Goal: Information Seeking & Learning: Compare options

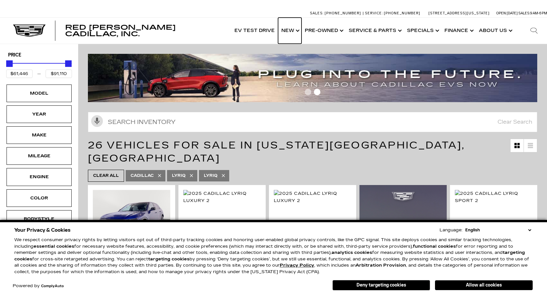
click at [297, 33] on link "Show New" at bounding box center [289, 31] width 23 height 26
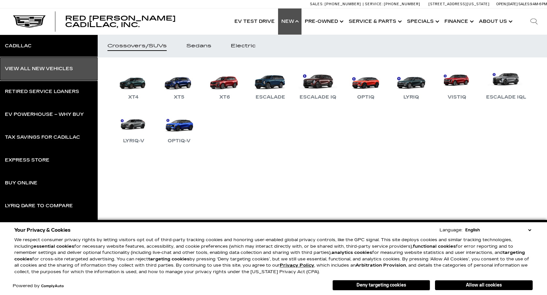
click at [16, 67] on div "View All New Vehicles" at bounding box center [39, 68] width 68 height 5
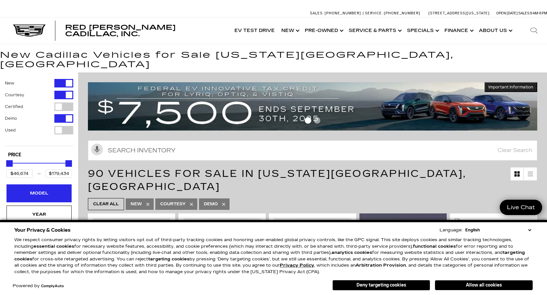
click at [38, 189] on div "Model" at bounding box center [39, 192] width 33 height 7
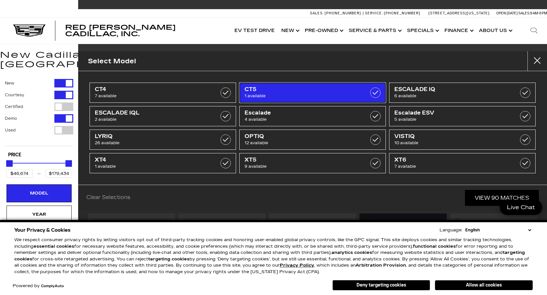
click at [279, 95] on span "1 available" at bounding box center [303, 96] width 116 height 7
type input "$51,298"
checkbox input "true"
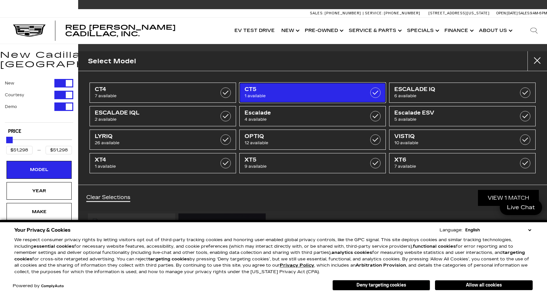
click at [255, 95] on span "1 available" at bounding box center [303, 96] width 116 height 7
type input "$46,674"
type input "$179,434"
checkbox input "false"
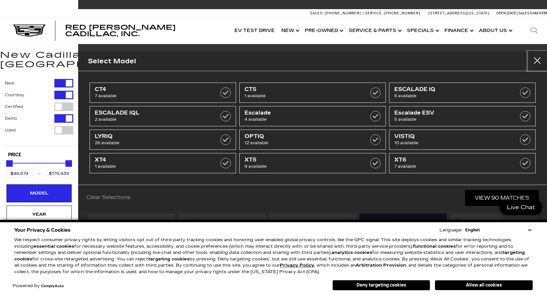
click at [538, 60] on button "Close" at bounding box center [538, 61] width 20 height 20
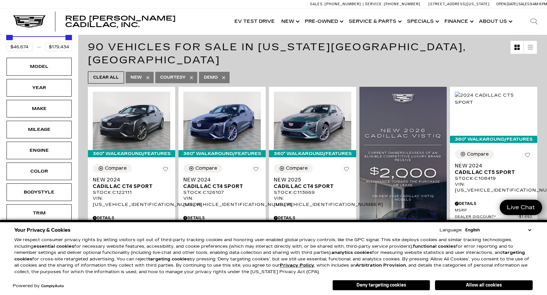
scroll to position [128, 0]
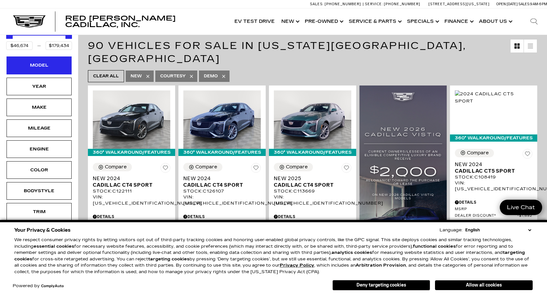
click at [46, 62] on div "Model" at bounding box center [39, 65] width 33 height 7
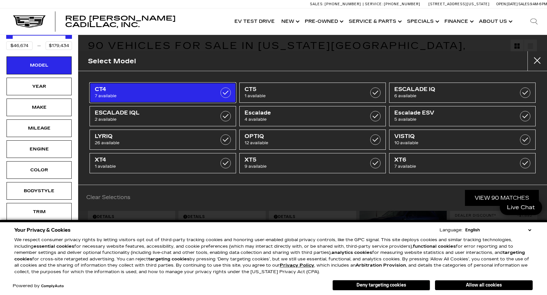
click at [161, 91] on span "CT4" at bounding box center [153, 89] width 116 height 7
type input "$54,424"
checkbox input "true"
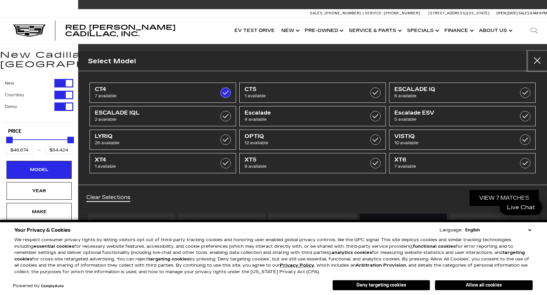
click at [540, 60] on button "Close" at bounding box center [538, 61] width 20 height 20
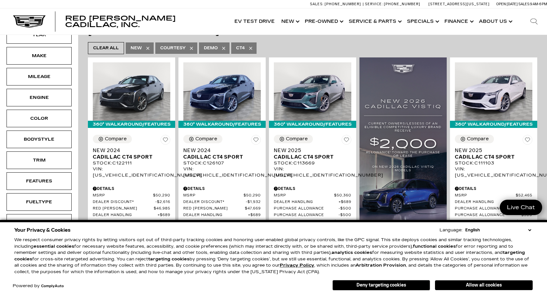
scroll to position [153, 0]
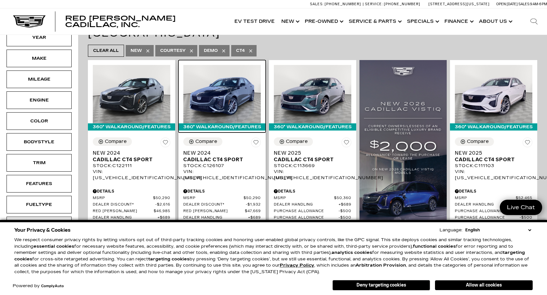
click at [234, 73] on img at bounding box center [222, 94] width 78 height 58
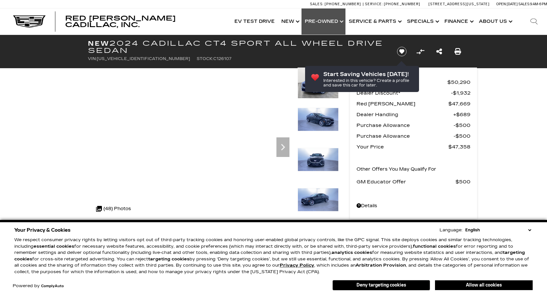
click at [323, 22] on link "Show Pre-Owned" at bounding box center [324, 21] width 44 height 26
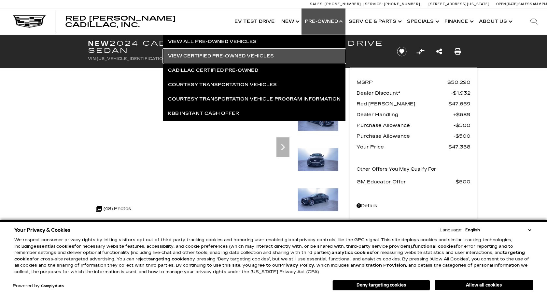
click at [279, 53] on link "View Certified Pre-Owned Vehicles" at bounding box center [254, 56] width 182 height 14
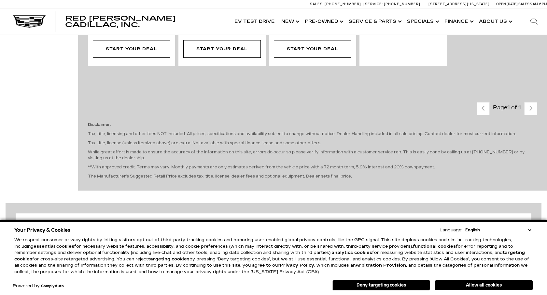
scroll to position [9, 0]
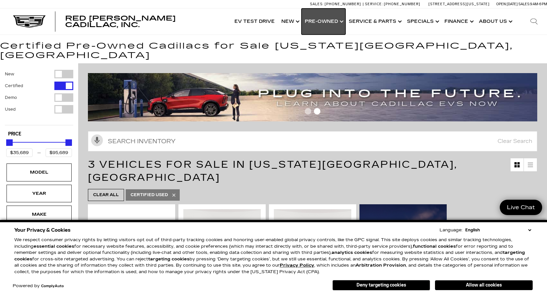
click at [335, 23] on link "Show Pre-Owned" at bounding box center [324, 21] width 44 height 26
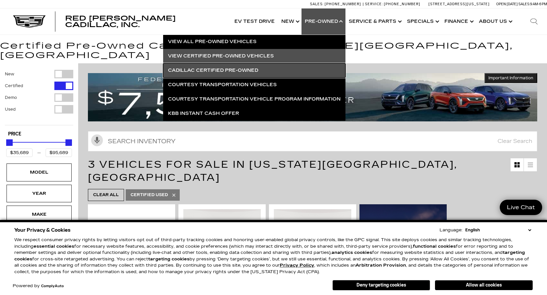
click at [251, 70] on link "Cadillac Certified Pre-Owned" at bounding box center [254, 70] width 182 height 14
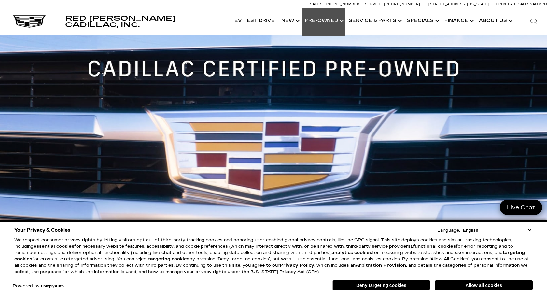
click at [333, 22] on link "Show Pre-Owned" at bounding box center [324, 21] width 44 height 26
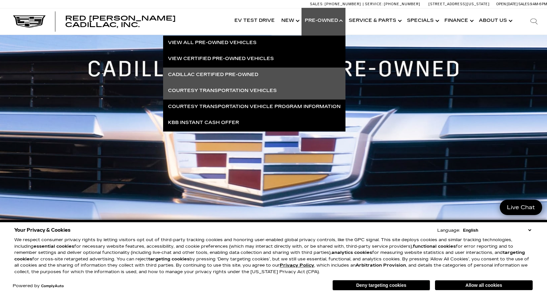
click at [249, 91] on link "Courtesy Transportation Vehicles" at bounding box center [254, 90] width 182 height 14
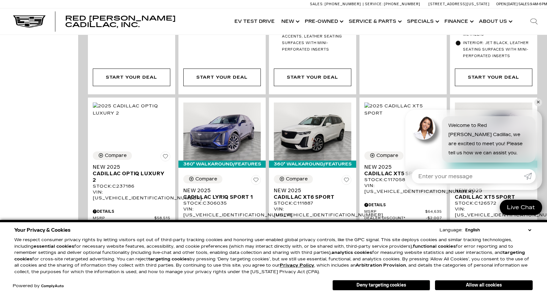
scroll to position [454, 0]
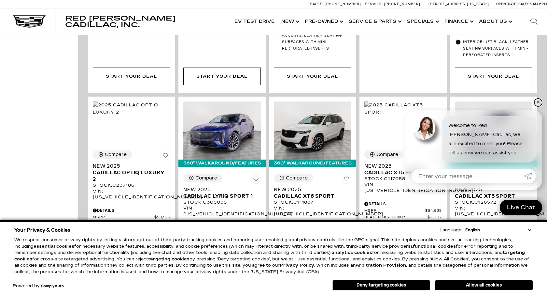
click at [537, 101] on link "✕" at bounding box center [539, 102] width 8 height 8
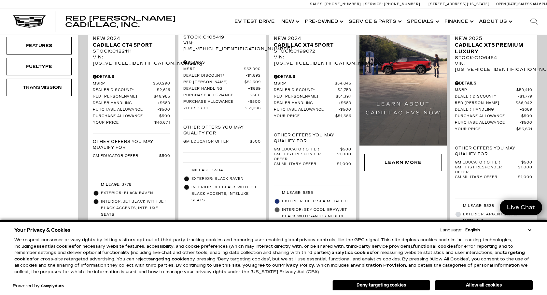
scroll to position [0, 0]
